Goal: Task Accomplishment & Management: Manage account settings

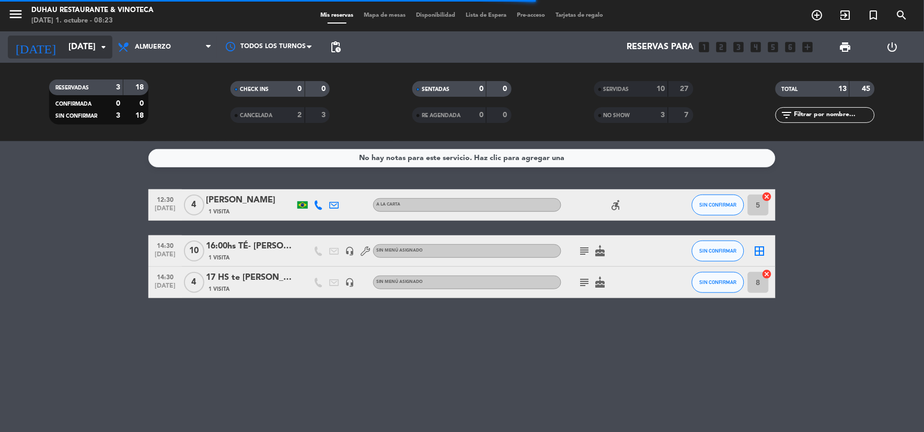
click at [95, 53] on input "[DATE]" at bounding box center [118, 47] width 111 height 20
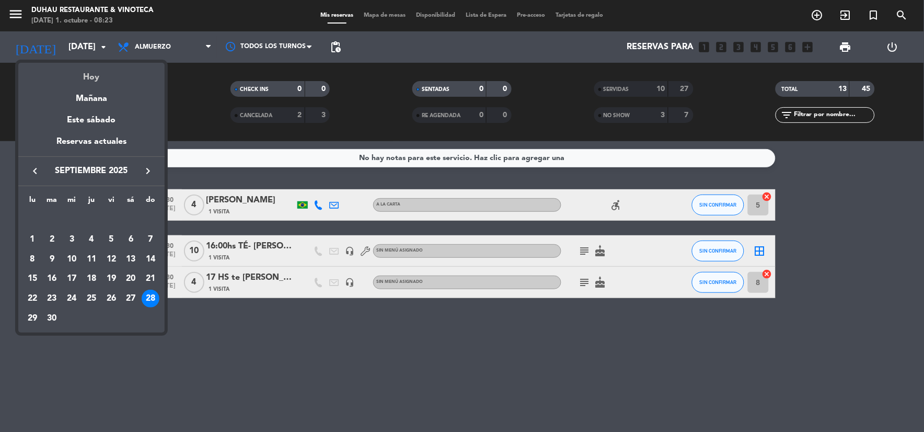
click at [97, 75] on div "Hoy" at bounding box center [91, 73] width 146 height 21
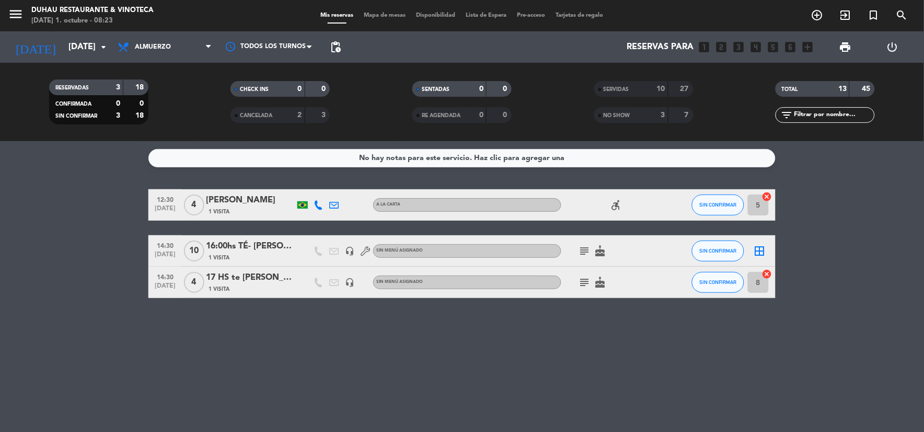
type input "[DATE]"
click at [128, 48] on icon at bounding box center [124, 47] width 15 height 13
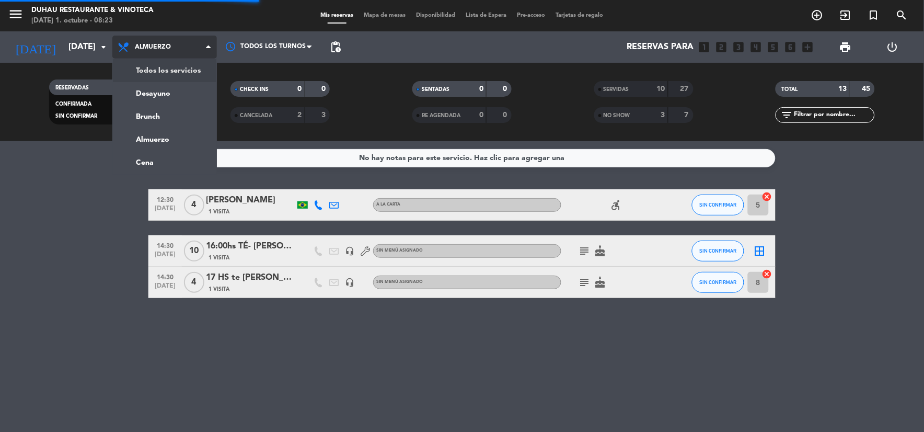
click at [126, 68] on div "menu [PERSON_NAME] Restaurante & Vinoteca [DATE] 1. octubre - 08:23 Mis reserva…" at bounding box center [462, 70] width 924 height 141
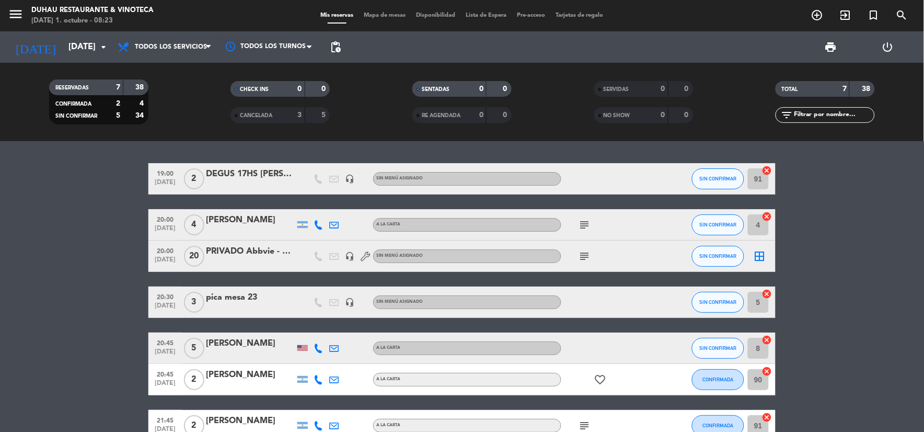
click at [580, 225] on icon "subject" at bounding box center [584, 224] width 13 height 13
click at [258, 223] on div "[PERSON_NAME]" at bounding box center [250, 220] width 89 height 14
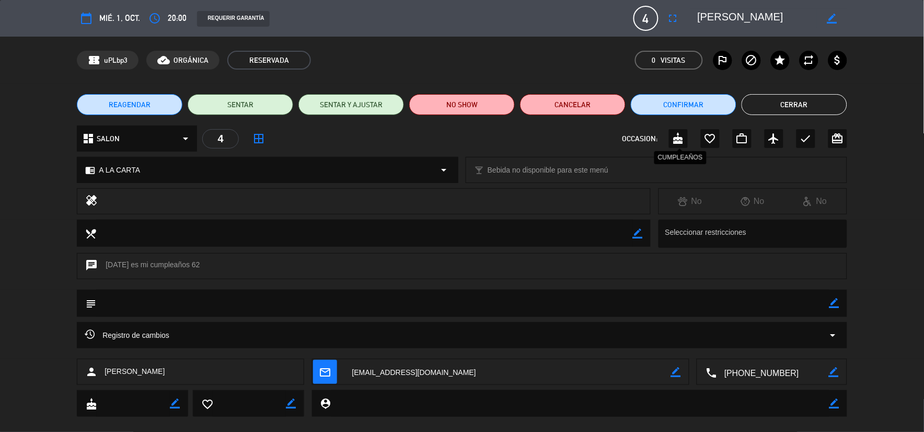
click at [673, 137] on icon "cake" at bounding box center [678, 138] width 13 height 13
click at [755, 102] on button "Cerrar" at bounding box center [795, 104] width 106 height 21
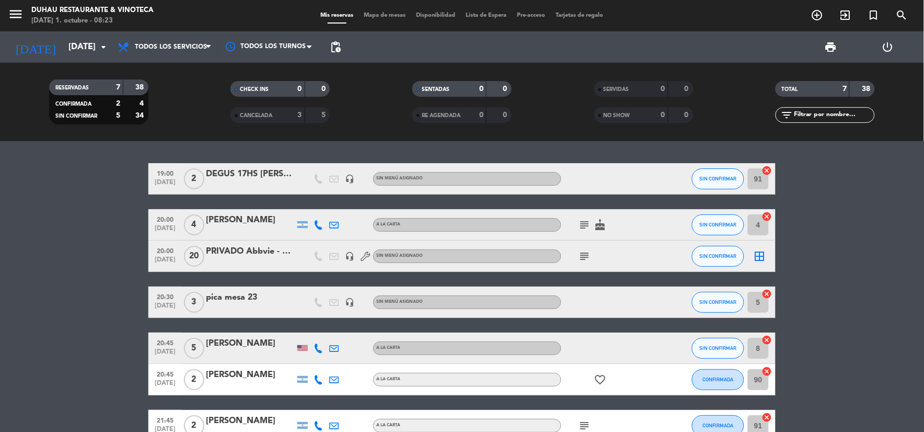
click at [585, 251] on icon "subject" at bounding box center [584, 256] width 13 height 13
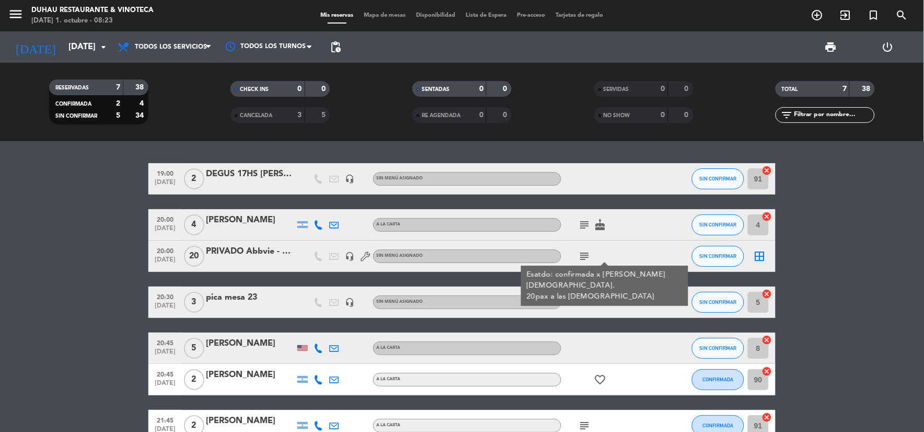
click at [259, 254] on div "PRIVADO Abbvie - VENTAS" at bounding box center [250, 252] width 89 height 14
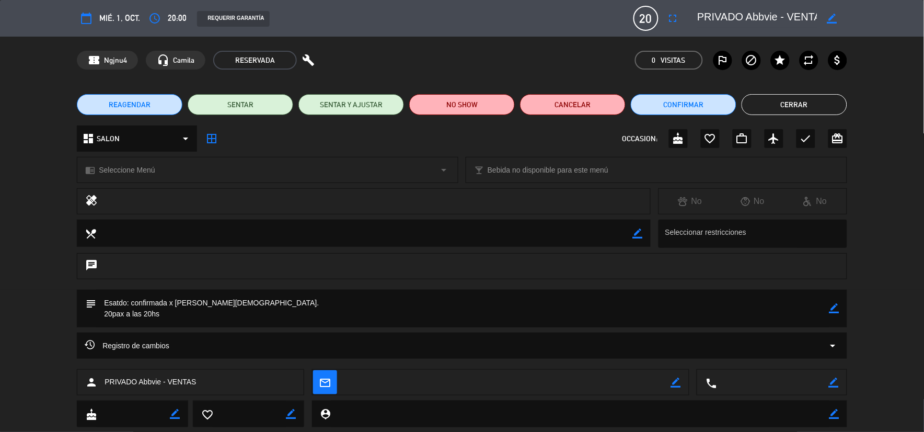
click at [761, 102] on button "Cerrar" at bounding box center [795, 104] width 106 height 21
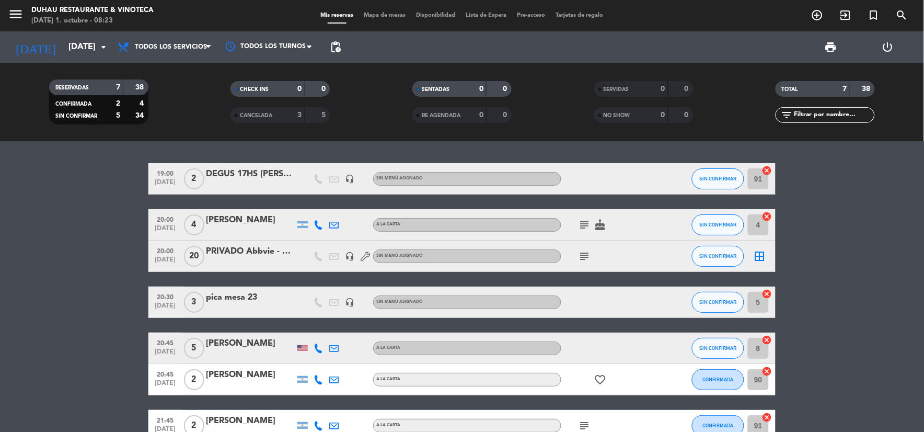
scroll to position [58, 0]
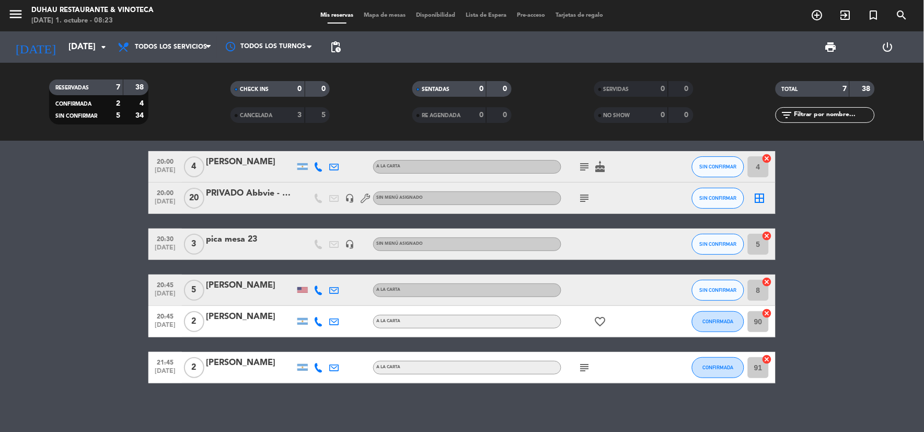
click at [350, 246] on icon "headset_mic" at bounding box center [349, 243] width 9 height 9
click at [319, 397] on div "19:00 [DATE] 2 DEGUS 17HS [PERSON_NAME], [PERSON_NAME] headset_mic Sin menú asi…" at bounding box center [462, 286] width 924 height 291
click at [579, 363] on icon "subject" at bounding box center [584, 367] width 13 height 13
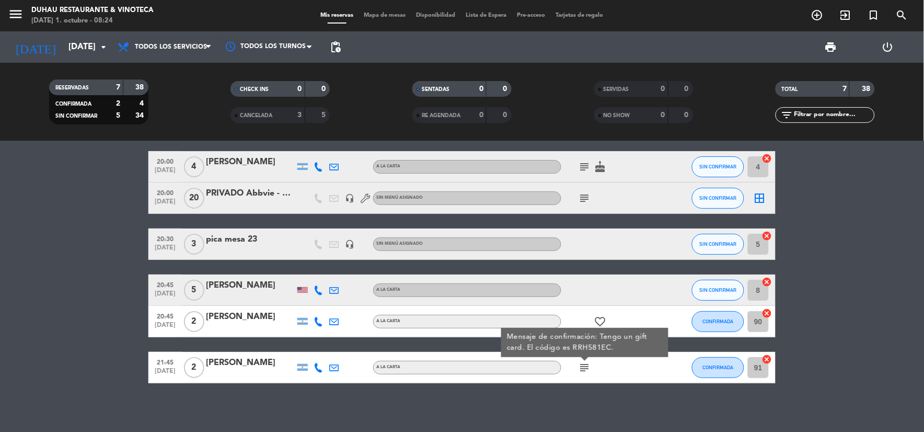
click at [416, 393] on div "19:00 [DATE] 2 DEGUS 17HS [PERSON_NAME], [PERSON_NAME] headset_mic Sin menú asi…" at bounding box center [462, 286] width 924 height 291
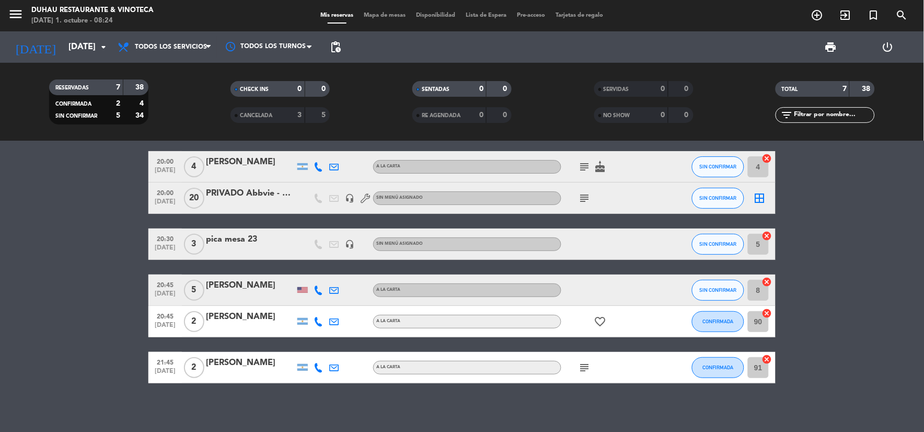
click at [597, 320] on icon "favorite_border" at bounding box center [600, 321] width 13 height 13
click at [571, 403] on div "19:00 [DATE] 2 DEGUS 17HS [PERSON_NAME], [PERSON_NAME] headset_mic Sin menú asi…" at bounding box center [462, 286] width 924 height 291
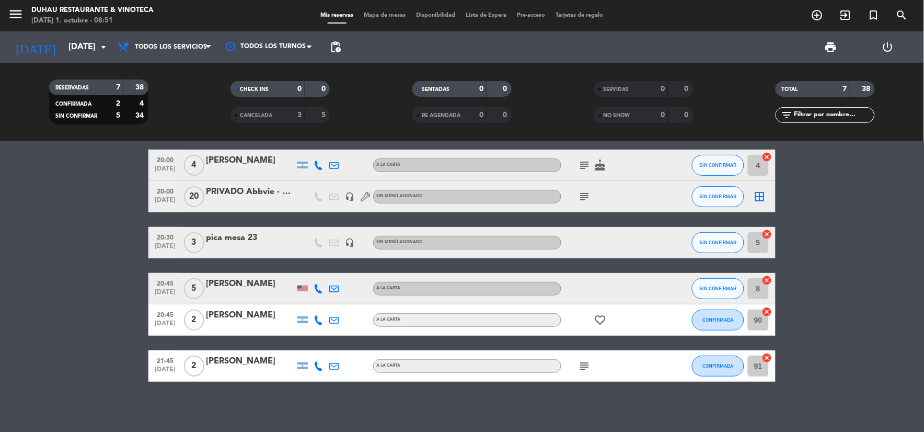
scroll to position [61, 0]
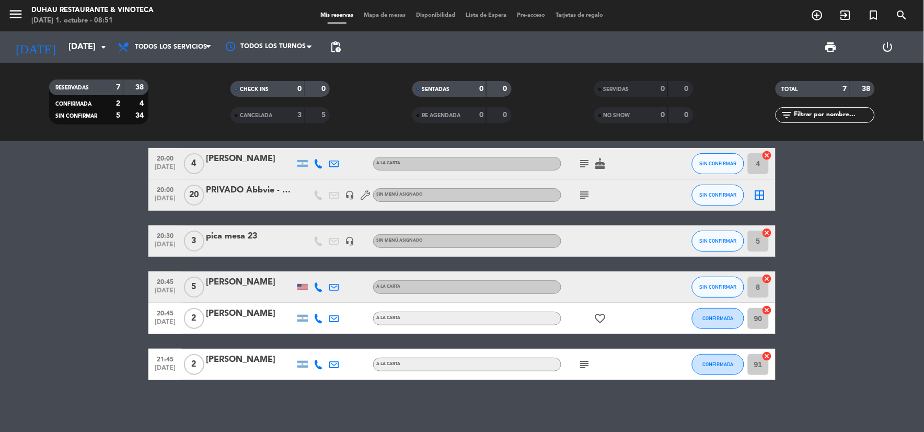
click at [582, 366] on icon "subject" at bounding box center [584, 364] width 13 height 13
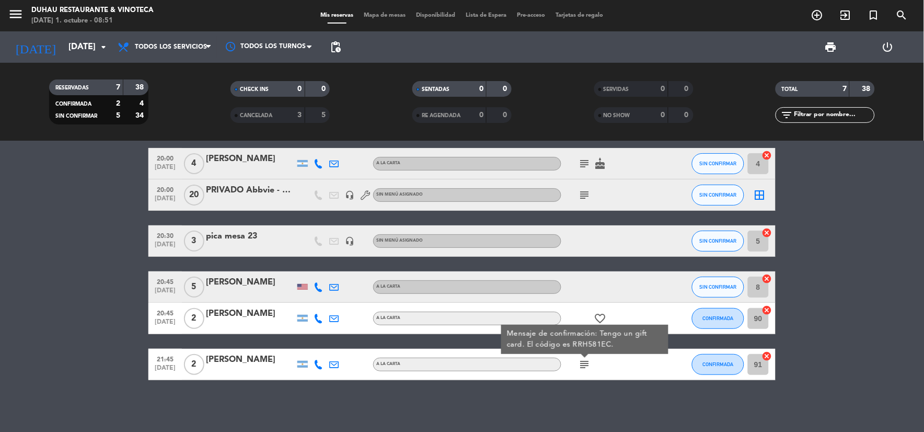
click at [571, 390] on div "19:00 [DATE] 2 DEGUS 17HS [PERSON_NAME], [PERSON_NAME] headset_mic Sin menú asi…" at bounding box center [462, 286] width 924 height 291
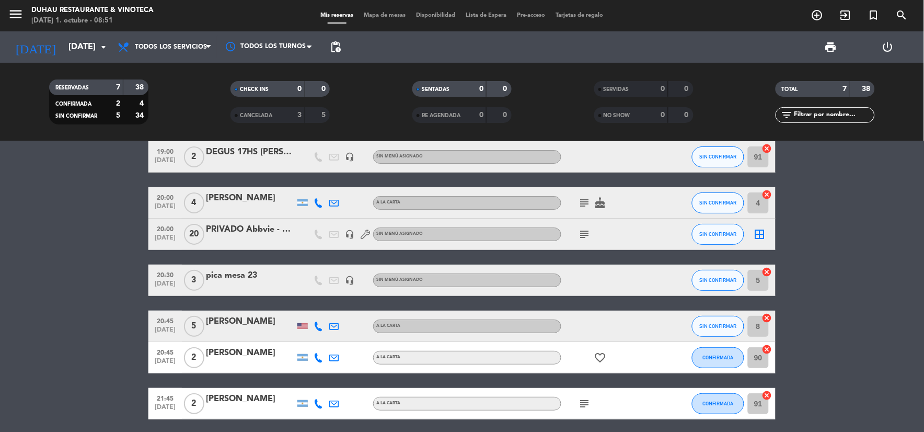
scroll to position [0, 0]
